Goal: Task Accomplishment & Management: Use online tool/utility

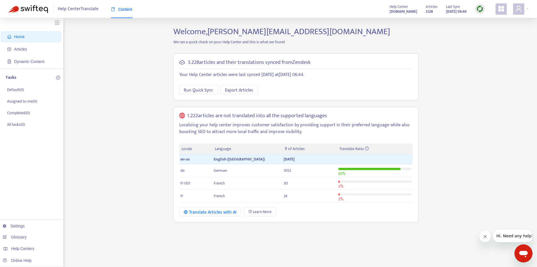
click at [477, 11] on img at bounding box center [480, 8] width 7 height 7
click at [486, 19] on link "Quick Sync" at bounding box center [492, 20] width 24 height 6
click at [21, 49] on span "Articles" at bounding box center [20, 49] width 13 height 5
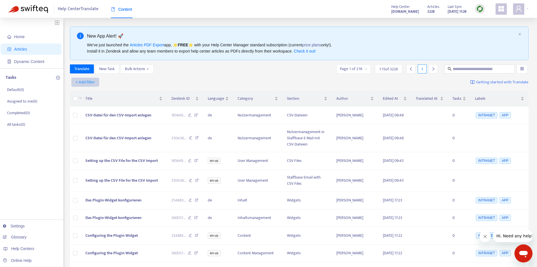
click at [86, 81] on span "+ Add filter" at bounding box center [85, 82] width 19 height 7
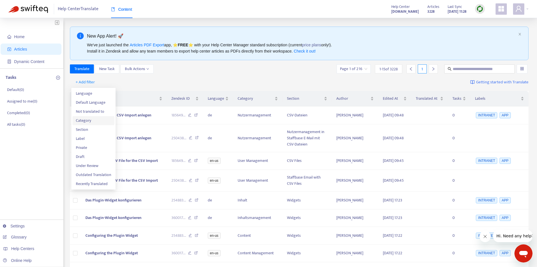
click at [92, 121] on span "Category" at bounding box center [93, 120] width 35 height 6
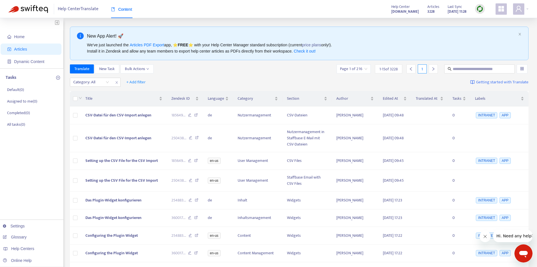
click at [186, 83] on div "Category: All + Add filter Getting started with Translate" at bounding box center [299, 82] width 459 height 13
click at [109, 82] on div "Category: All" at bounding box center [91, 82] width 42 height 8
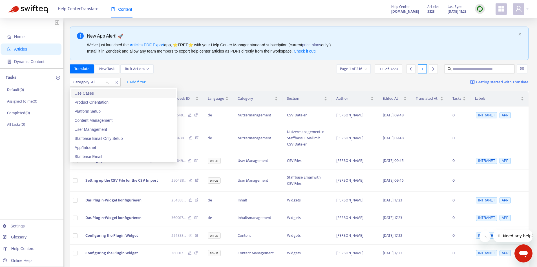
click at [129, 91] on div "Use Cases" at bounding box center [124, 93] width 98 height 6
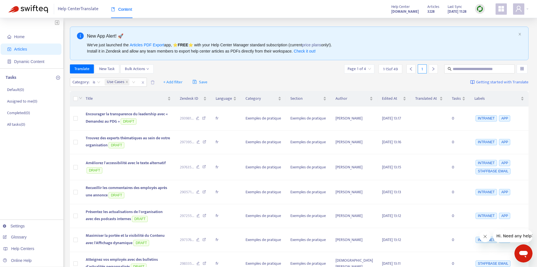
click at [241, 74] on div "Translate New Task Bulk Actions Page 1 of 4 1 - 15 of 49 1" at bounding box center [299, 69] width 459 height 11
click at [176, 82] on span "+ Add filter" at bounding box center [172, 82] width 19 height 7
click at [184, 110] on span "Not translated to" at bounding box center [181, 111] width 35 height 6
click at [185, 83] on div "Not translated to" at bounding box center [170, 82] width 42 height 8
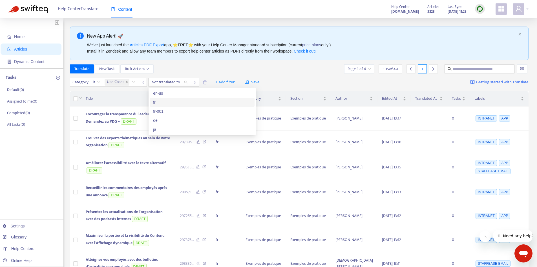
click at [170, 101] on div "fr" at bounding box center [202, 102] width 98 height 6
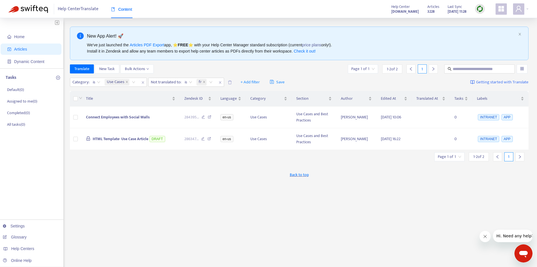
click at [302, 74] on div "Translate New Task Bulk Actions Page 1 of 1 1 - 2 of 2 1" at bounding box center [299, 69] width 459 height 11
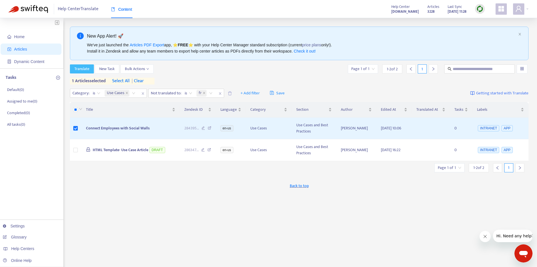
click at [82, 70] on span "Translate" at bounding box center [81, 69] width 15 height 6
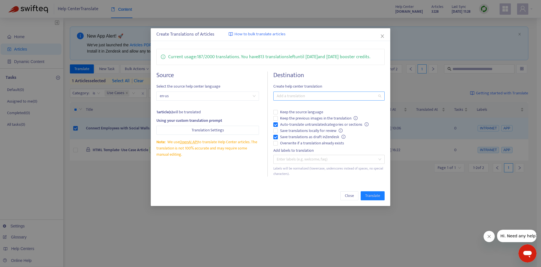
click at [302, 97] on div at bounding box center [326, 96] width 103 height 7
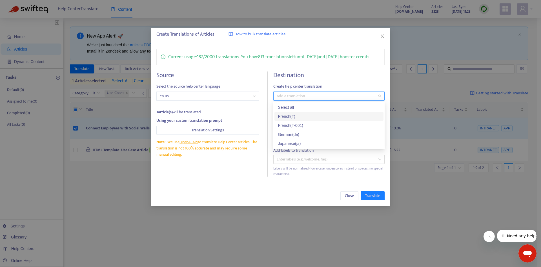
click at [309, 117] on div "French ( fr )" at bounding box center [329, 116] width 102 height 6
click at [306, 142] on div "Japanese ( ja )" at bounding box center [329, 143] width 102 height 6
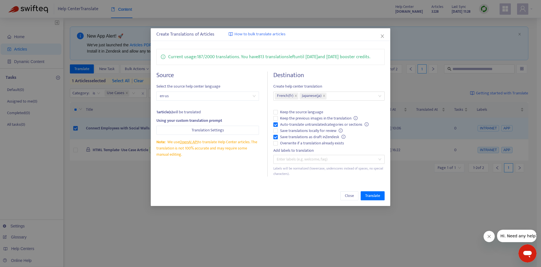
click at [272, 76] on div "Source Select the source help center language en-us 1 article(s) will be transl…" at bounding box center [271, 123] width 229 height 105
click at [378, 197] on span "Translate" at bounding box center [373, 195] width 15 height 6
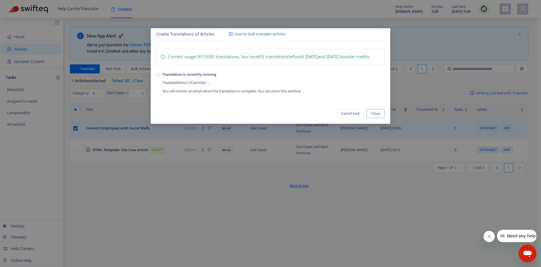
click at [379, 113] on span "Close" at bounding box center [375, 113] width 9 height 6
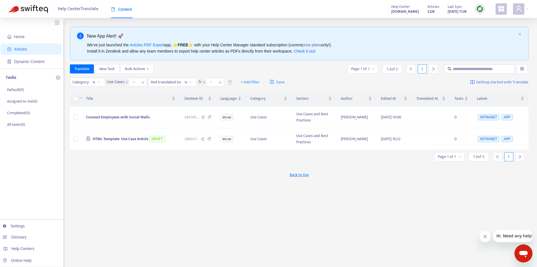
drag, startPoint x: 32, startPoint y: 234, endPoint x: 40, endPoint y: 238, distance: 9.1
click at [27, 234] on link "Glossary" at bounding box center [15, 236] width 24 height 5
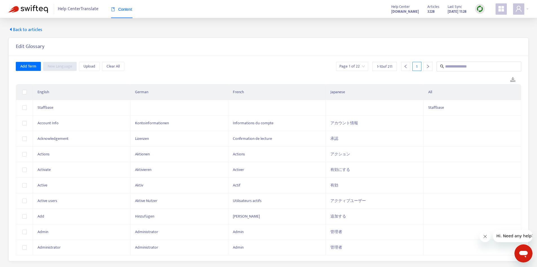
click at [421, 66] on div "1" at bounding box center [417, 66] width 9 height 9
click at [428, 67] on icon "right" at bounding box center [428, 66] width 4 height 4
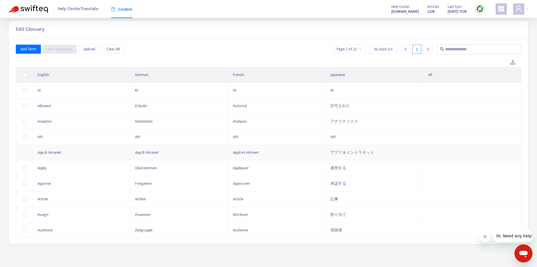
scroll to position [18, 0]
click at [428, 50] on div at bounding box center [428, 48] width 9 height 9
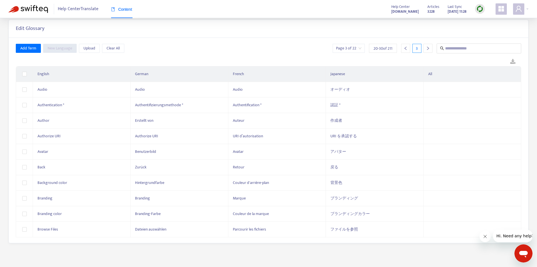
click at [428, 50] on div at bounding box center [428, 48] width 9 height 9
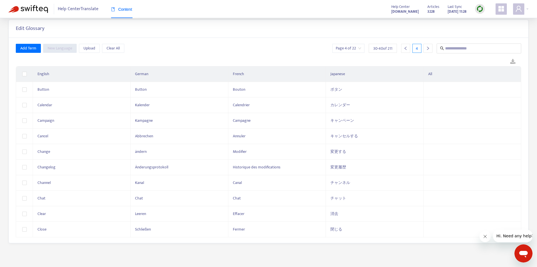
click at [428, 50] on div at bounding box center [428, 48] width 9 height 9
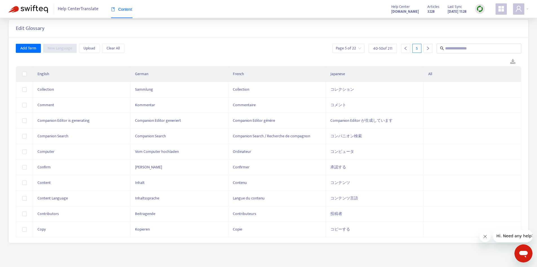
click at [428, 50] on div at bounding box center [428, 48] width 9 height 9
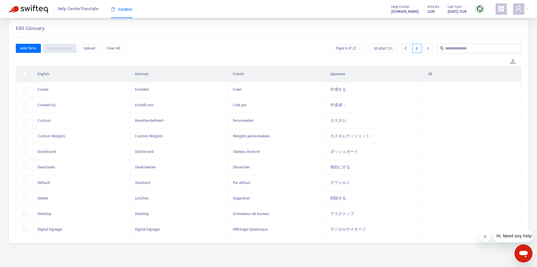
click at [428, 50] on div at bounding box center [428, 48] width 9 height 9
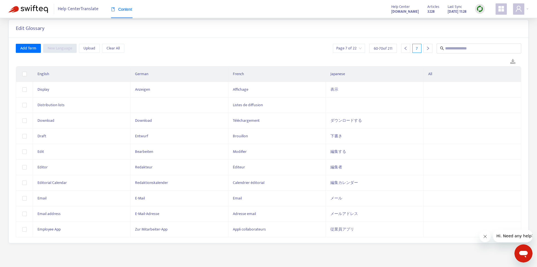
click at [428, 50] on div at bounding box center [428, 48] width 9 height 9
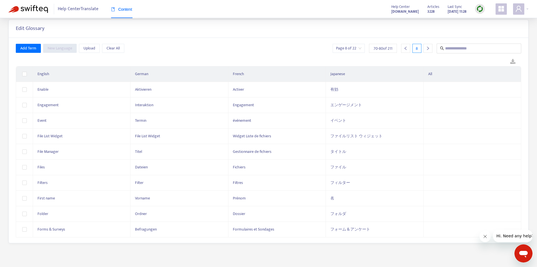
click at [428, 50] on div at bounding box center [428, 48] width 9 height 9
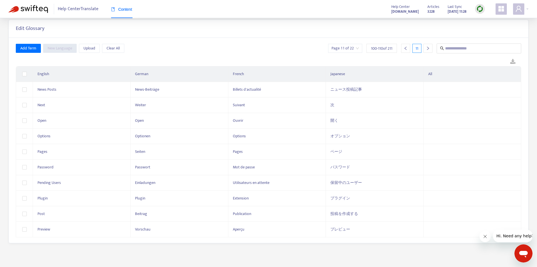
click at [428, 50] on div at bounding box center [428, 48] width 9 height 9
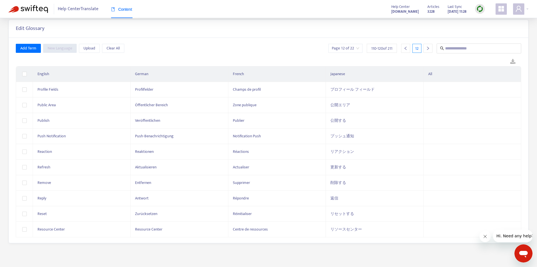
click at [428, 50] on div at bounding box center [428, 48] width 9 height 9
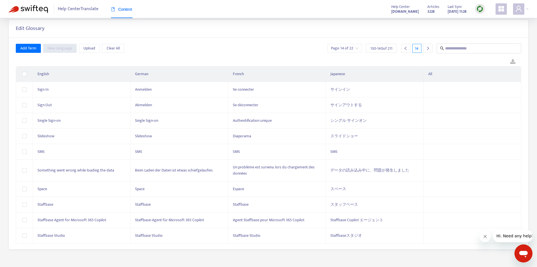
click at [426, 50] on div at bounding box center [428, 48] width 9 height 9
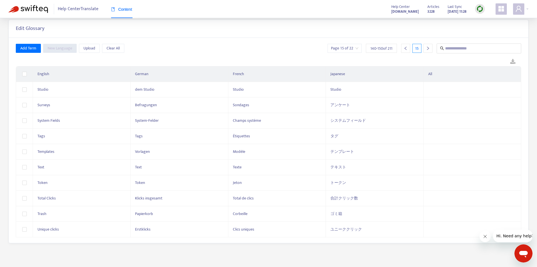
click at [428, 50] on icon "right" at bounding box center [428, 48] width 4 height 4
click at [429, 48] on icon "right" at bounding box center [428, 48] width 4 height 4
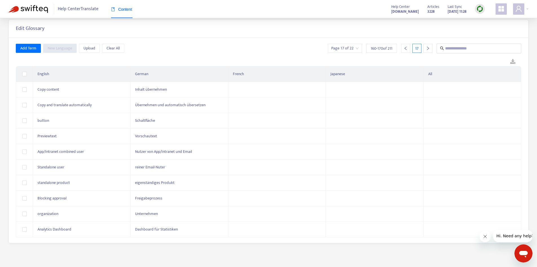
click at [427, 49] on icon "right" at bounding box center [428, 48] width 4 height 4
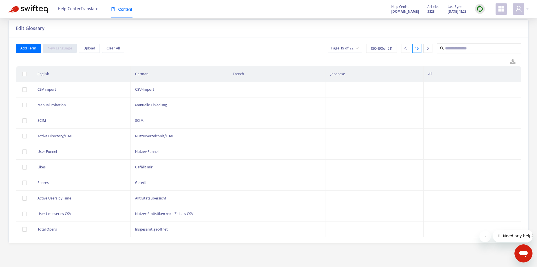
click at [427, 49] on icon "right" at bounding box center [428, 48] width 4 height 4
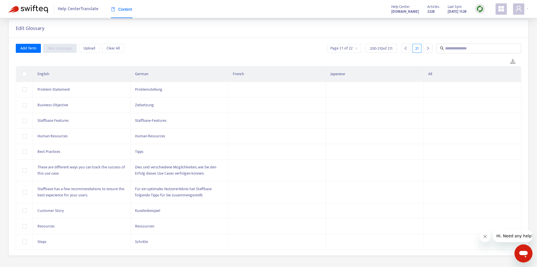
click at [430, 47] on icon "right" at bounding box center [428, 48] width 4 height 4
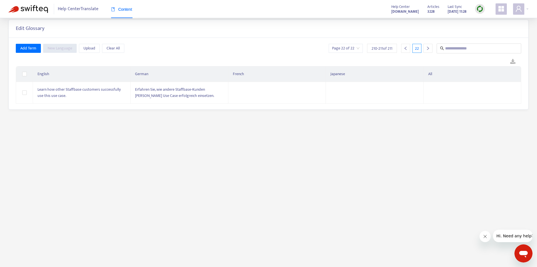
click at [117, 10] on span "Content" at bounding box center [121, 9] width 21 height 5
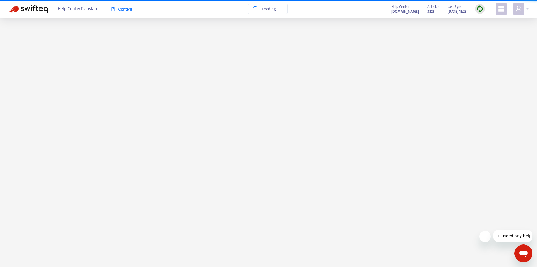
scroll to position [0, 0]
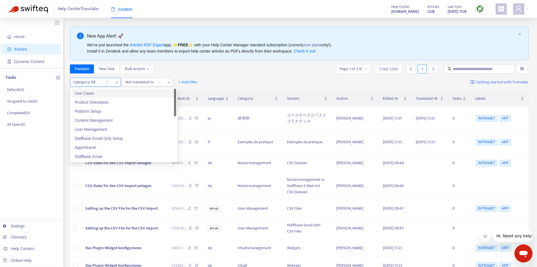
click at [108, 82] on div "Category: All" at bounding box center [91, 82] width 42 height 8
click at [105, 102] on div "Product Orientation" at bounding box center [124, 102] width 98 height 6
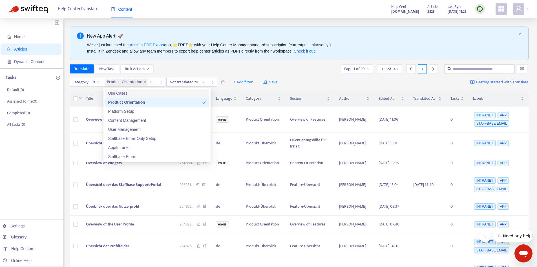
click at [206, 69] on div "Translate New Task Bulk Actions Page 1 of 10 1 - 15 of 143 1" at bounding box center [299, 68] width 459 height 9
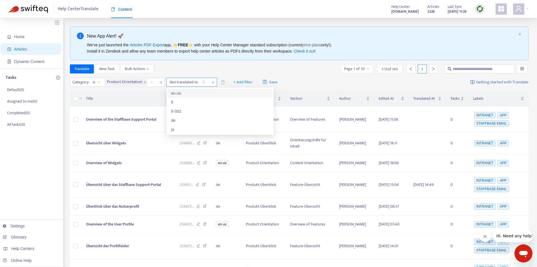
click at [204, 82] on div "Not translated to" at bounding box center [188, 82] width 42 height 8
click at [188, 103] on div "fr" at bounding box center [220, 102] width 98 height 6
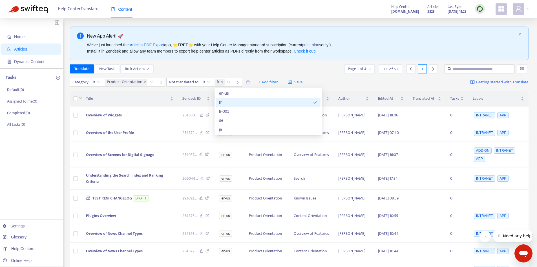
click at [230, 69] on div "Translate New Task Bulk Actions Page 1 of 4 1 - 15 of 53 1" at bounding box center [299, 68] width 459 height 9
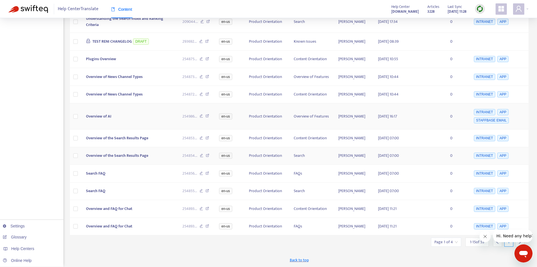
scroll to position [206, 0]
click at [454, 243] on input "search" at bounding box center [446, 241] width 23 height 8
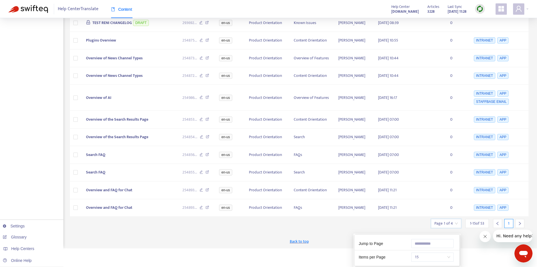
click at [446, 252] on span "15" at bounding box center [433, 256] width 36 height 8
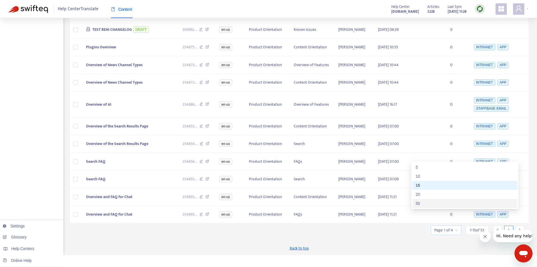
click at [430, 206] on div "50" at bounding box center [465, 203] width 98 height 6
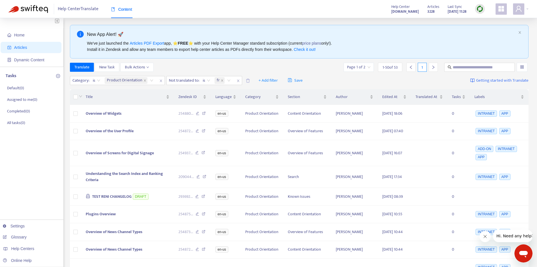
scroll to position [0, 0]
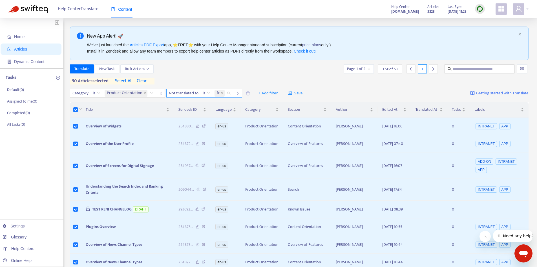
click at [229, 93] on div "fr" at bounding box center [223, 93] width 20 height 8
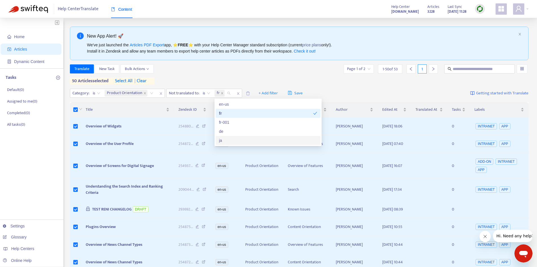
click at [232, 139] on div "ja" at bounding box center [268, 140] width 98 height 6
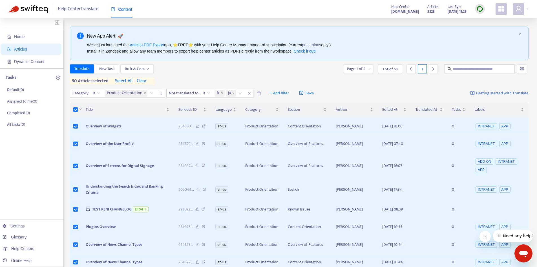
click at [261, 76] on div "Translate New Task Bulk Actions Page 1 of 2 1 - 50 of 53 1 50 articles selected…" at bounding box center [299, 74] width 459 height 20
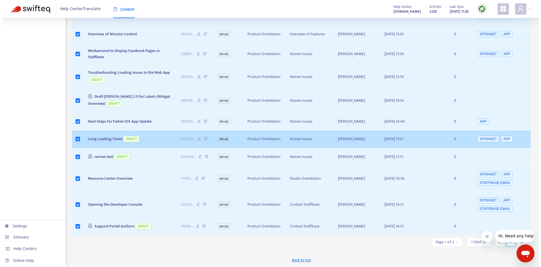
scroll to position [1030, 0]
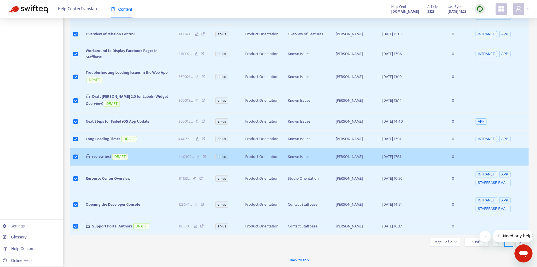
click at [72, 149] on td at bounding box center [75, 157] width 11 height 18
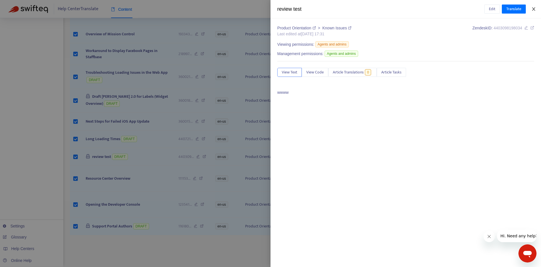
click at [533, 8] on icon "close" at bounding box center [534, 9] width 5 height 5
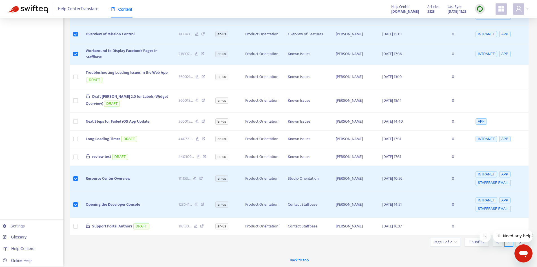
click at [519, 243] on icon "right" at bounding box center [520, 242] width 4 height 4
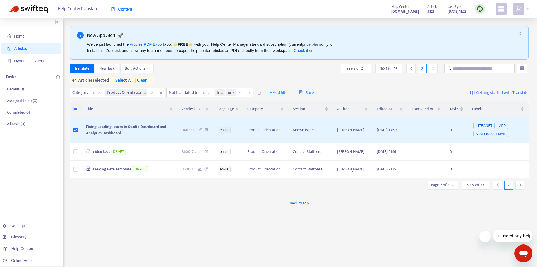
scroll to position [0, 0]
click at [255, 230] on div "New App Alert! 🚀 We've just launched the Articles PDF Export app, ⭐ FREE ⭐️ wit…" at bounding box center [299, 192] width 459 height 330
click at [83, 72] on span "Translate" at bounding box center [81, 69] width 15 height 6
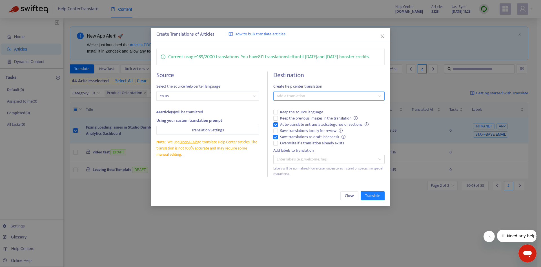
click at [292, 93] on div at bounding box center [326, 96] width 103 height 7
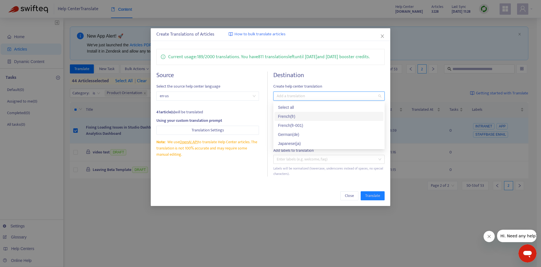
click at [304, 118] on div "French ( fr )" at bounding box center [329, 116] width 102 height 6
click at [300, 141] on div "Japanese ( ja )" at bounding box center [329, 143] width 102 height 6
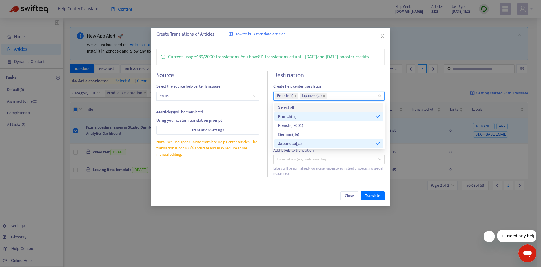
click at [328, 78] on h4 "Destination" at bounding box center [329, 75] width 111 height 8
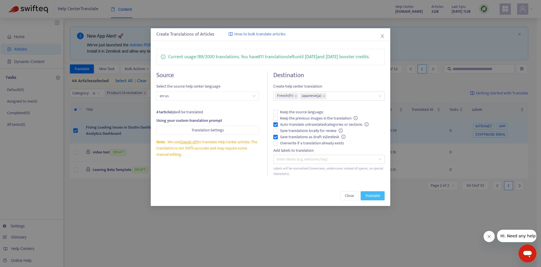
drag, startPoint x: 374, startPoint y: 195, endPoint x: 362, endPoint y: 208, distance: 17.6
click at [363, 208] on div "Create Translations of Articles How to bulk translate articles Current usage: 1…" at bounding box center [270, 133] width 541 height 267
drag, startPoint x: 380, startPoint y: 194, endPoint x: 320, endPoint y: 166, distance: 66.6
click at [320, 166] on div "Create Translations of Articles How to bulk translate articles Current usage: 1…" at bounding box center [271, 116] width 240 height 177
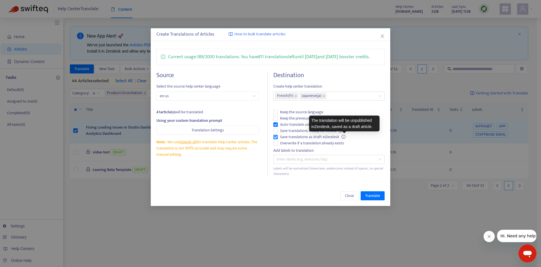
click at [346, 136] on icon "info-circle" at bounding box center [344, 137] width 4 height 4
click at [345, 135] on icon "info-circle" at bounding box center [344, 137] width 4 height 4
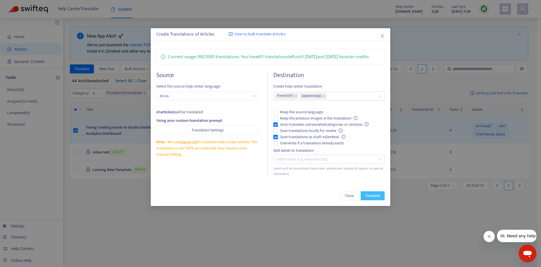
click at [373, 196] on span "Translate" at bounding box center [373, 195] width 15 height 6
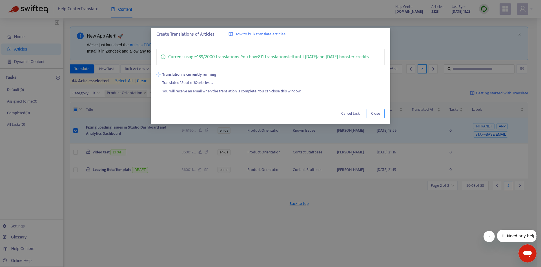
click at [382, 112] on button "Close" at bounding box center [376, 113] width 18 height 9
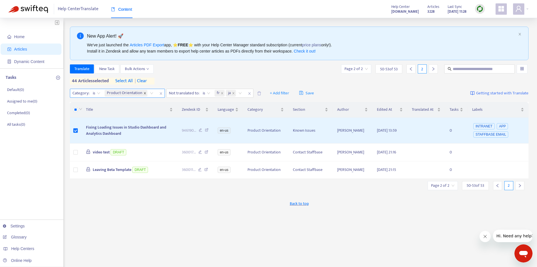
click at [144, 93] on icon "close" at bounding box center [145, 93] width 2 height 2
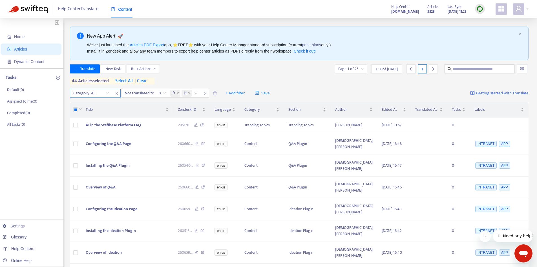
click at [109, 93] on div "Category: All" at bounding box center [91, 93] width 42 height 8
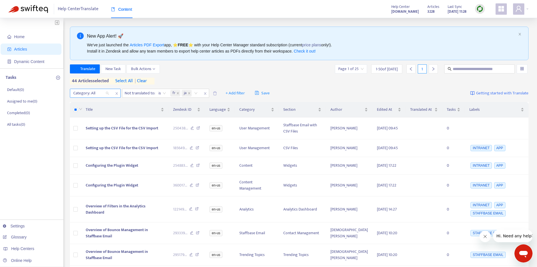
click at [109, 92] on div "Category: All" at bounding box center [91, 93] width 42 height 8
click at [108, 92] on div "Category: All" at bounding box center [91, 93] width 42 height 8
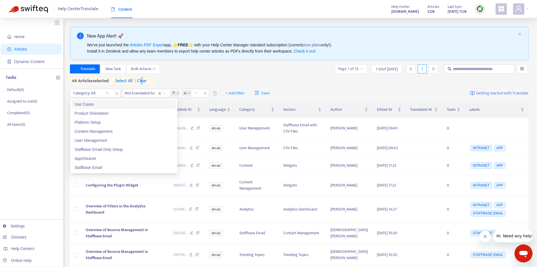
click at [143, 81] on span "| clear" at bounding box center [140, 81] width 14 height 7
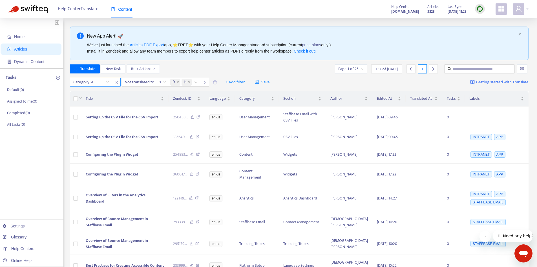
click at [109, 82] on div "Category: All" at bounding box center [91, 82] width 42 height 8
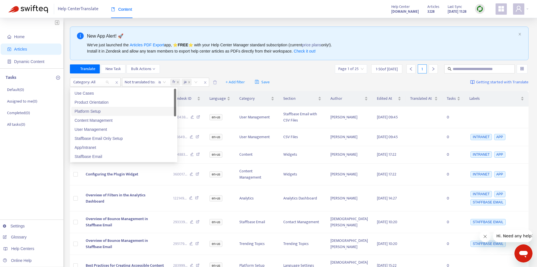
click at [131, 109] on div "Platform Setup" at bounding box center [124, 111] width 98 height 6
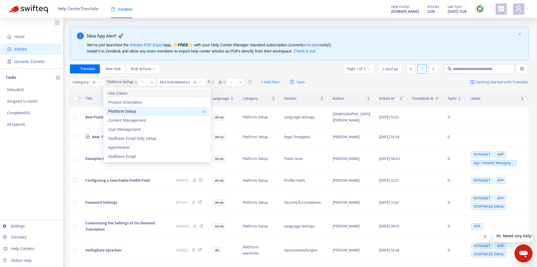
click at [190, 67] on div "Translate New Task Bulk Actions Page 1 of 2 1 - 50 of 68 1" at bounding box center [299, 68] width 459 height 9
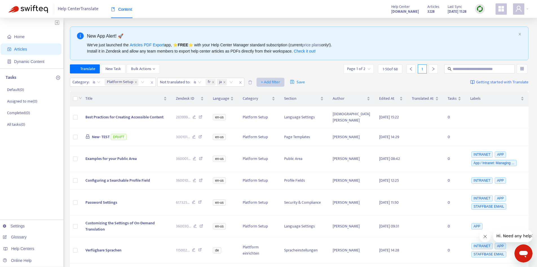
click at [270, 80] on span "+ Add filter" at bounding box center [270, 82] width 19 height 7
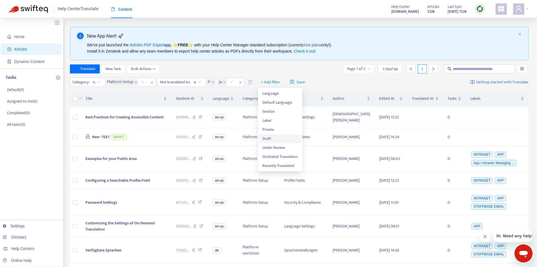
click at [279, 139] on span "Draft" at bounding box center [280, 138] width 35 height 6
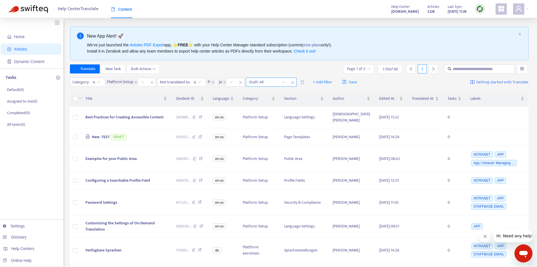
click at [285, 81] on input "search" at bounding box center [267, 82] width 36 height 8
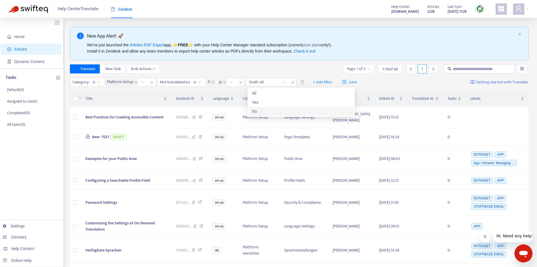
click at [274, 112] on div "No" at bounding box center [301, 111] width 98 height 6
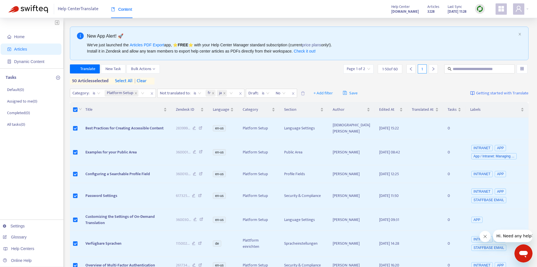
click at [435, 66] on div at bounding box center [433, 68] width 9 height 9
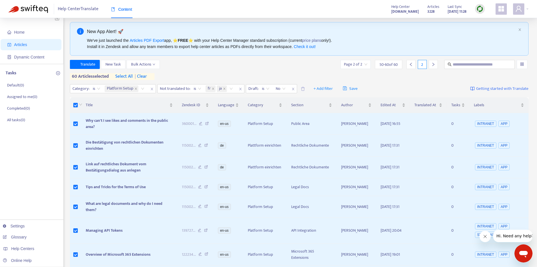
scroll to position [4, 0]
click at [321, 89] on span "+ Add filter" at bounding box center [323, 89] width 19 height 7
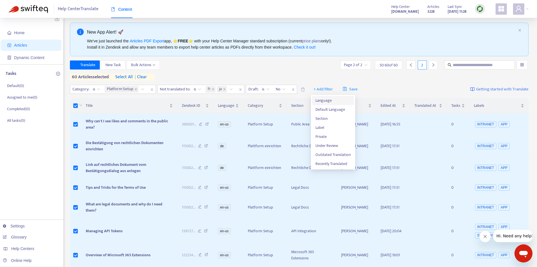
click at [319, 100] on span "Language" at bounding box center [333, 100] width 35 height 6
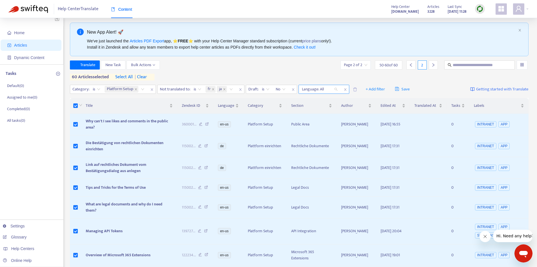
click at [336, 89] on div "Language: All" at bounding box center [320, 89] width 42 height 8
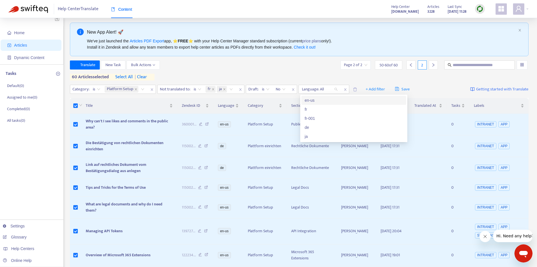
click at [324, 100] on div "en-us" at bounding box center [354, 100] width 98 height 6
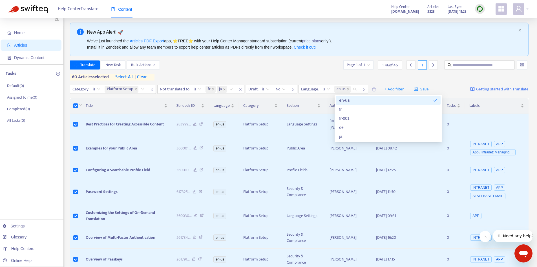
click at [317, 76] on div "Translate New Task Bulk Actions Page 1 of 1 1 - 46 of 46 1 60 articles selected…" at bounding box center [299, 70] width 459 height 20
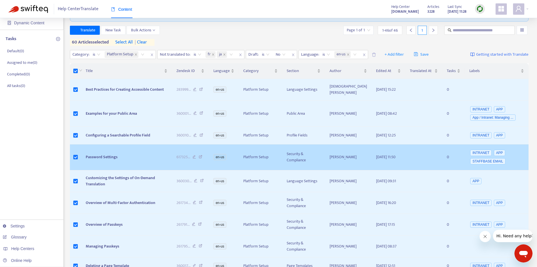
scroll to position [13, 0]
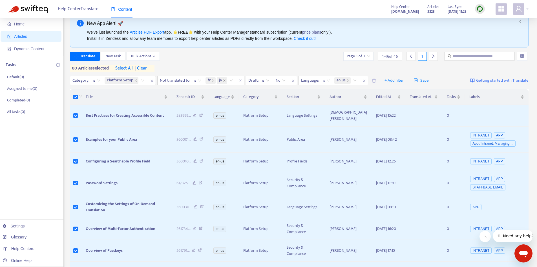
click at [411, 57] on icon "left" at bounding box center [411, 56] width 4 height 4
click at [433, 57] on icon "right" at bounding box center [433, 56] width 4 height 4
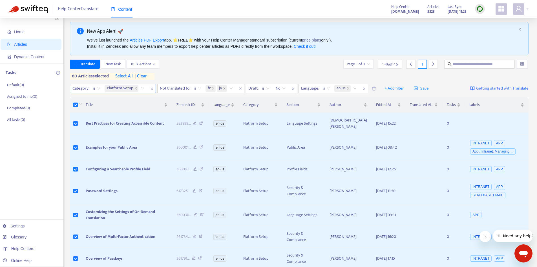
click at [146, 77] on span "| clear" at bounding box center [140, 76] width 14 height 7
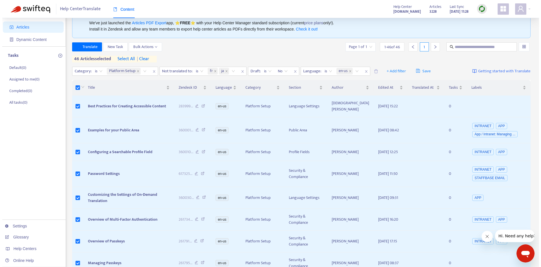
scroll to position [0, 0]
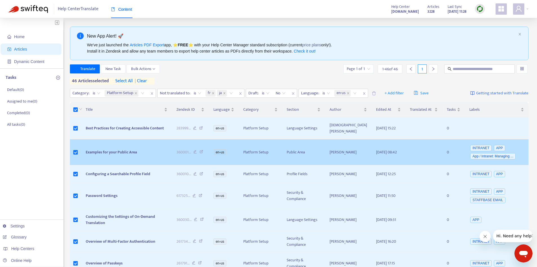
click at [123, 150] on span "Examples for your Public Area" at bounding box center [111, 152] width 51 height 6
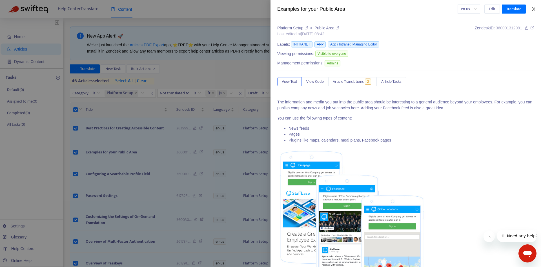
click at [536, 9] on icon "close" at bounding box center [534, 9] width 5 height 5
